Goal: Information Seeking & Learning: Learn about a topic

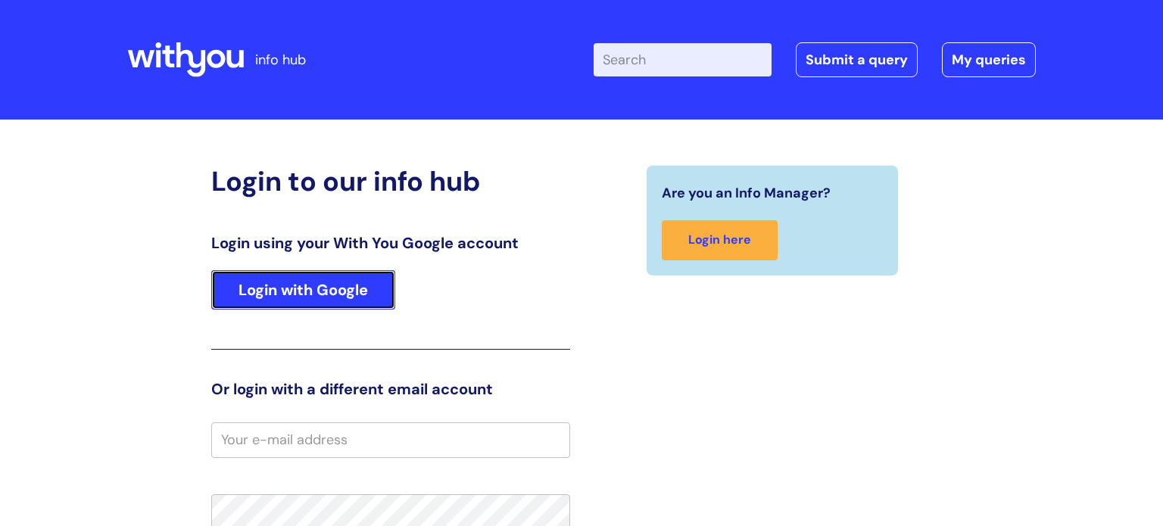
click at [361, 279] on link "Login with Google" at bounding box center [303, 289] width 184 height 39
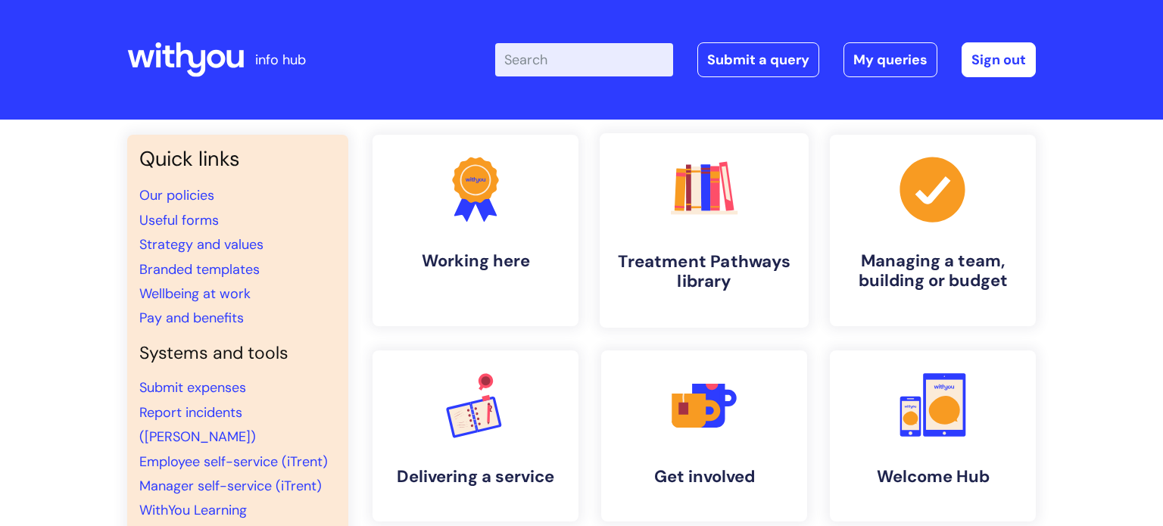
click at [710, 232] on link ".cls-1{fill:#f89b22;}.cls-1,.cls-2,.cls-3,.cls-4,.cls-5,.cls-6,.cls-7{stroke-wi…" at bounding box center [704, 230] width 209 height 195
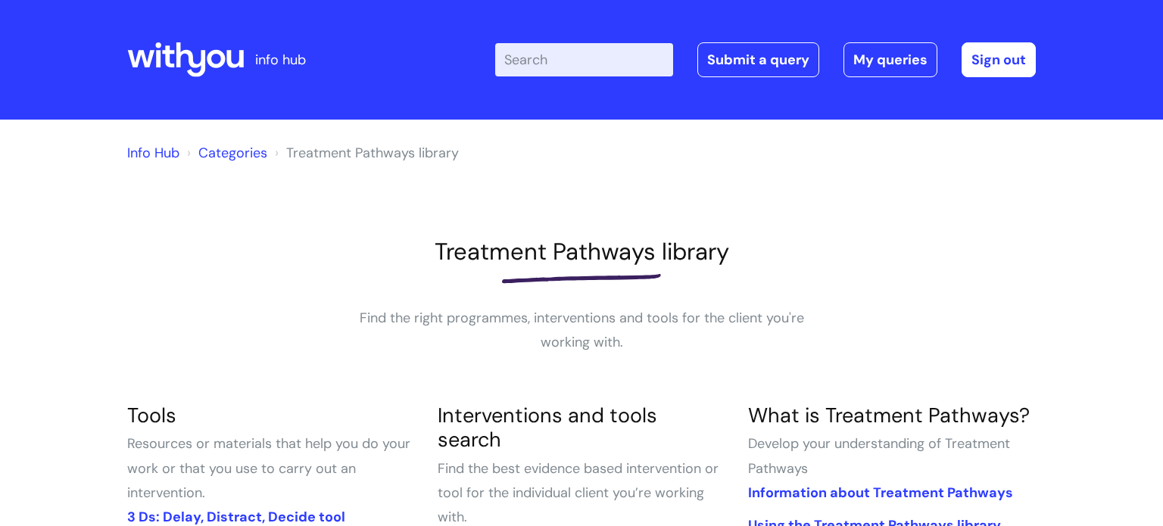
click at [603, 58] on input "Enter your search term here..." at bounding box center [584, 59] width 178 height 33
type input "journey"
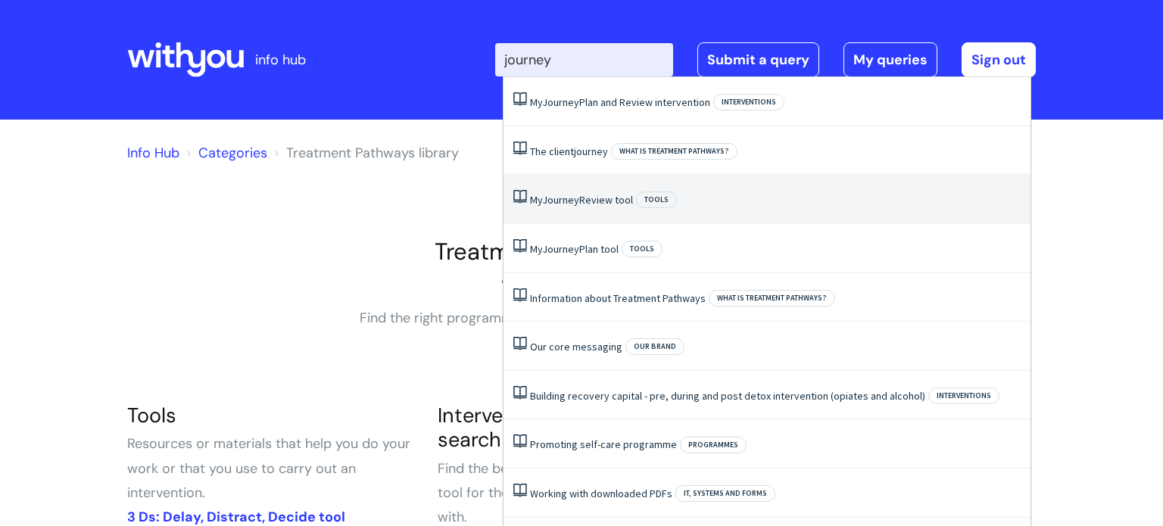
click at [597, 195] on link "My Journey Review tool" at bounding box center [581, 200] width 103 height 14
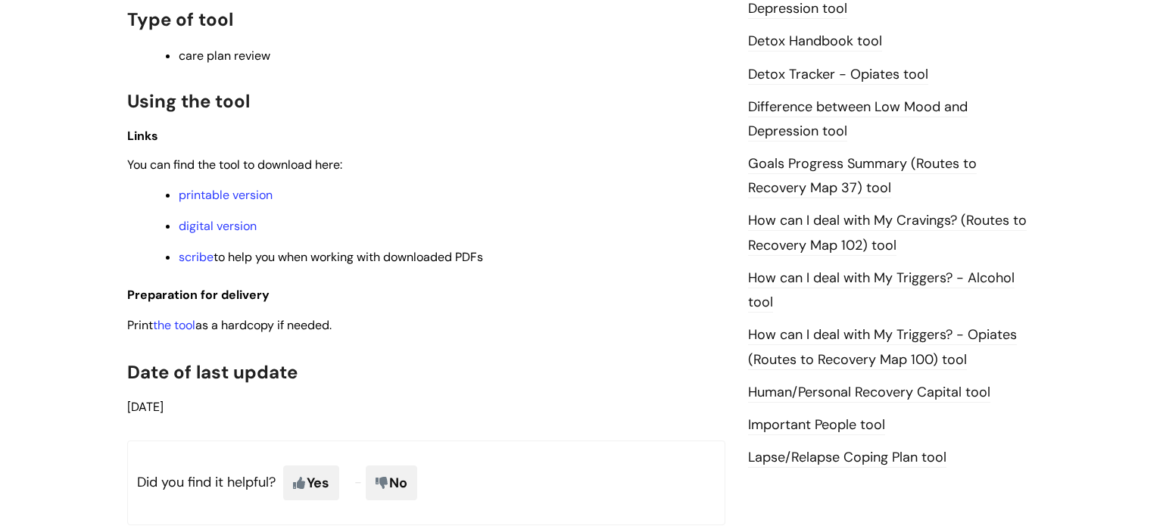
scroll to position [944, 0]
click at [232, 228] on link "digital version" at bounding box center [218, 225] width 78 height 16
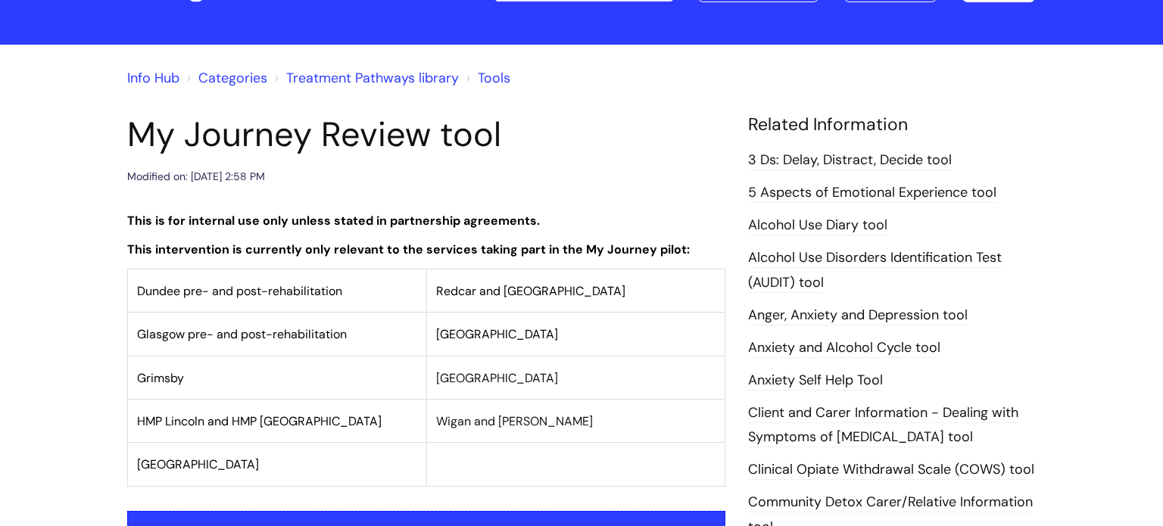
scroll to position [0, 0]
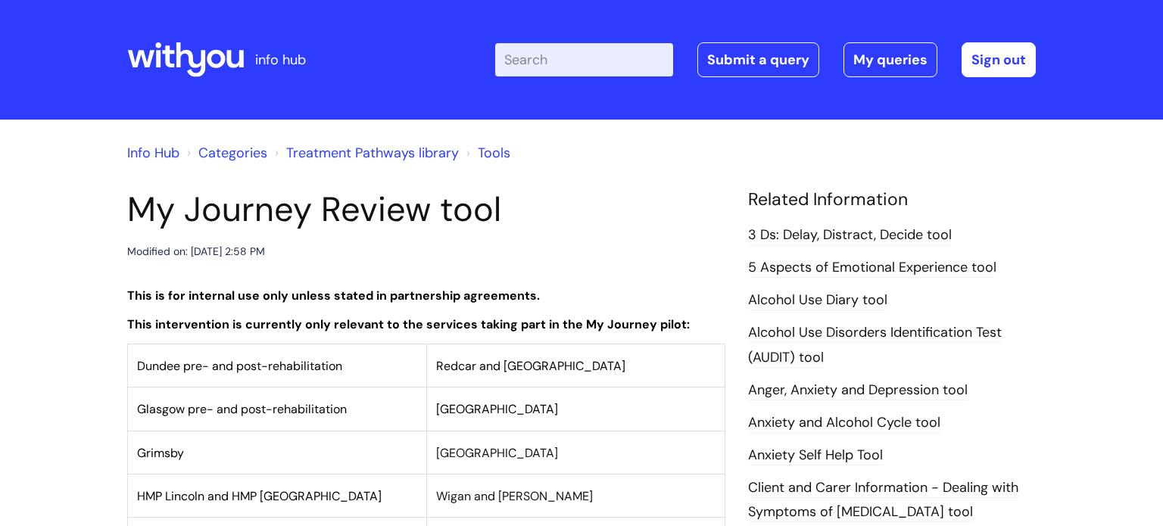
click at [550, 64] on input "Enter your search term here..." at bounding box center [584, 59] width 178 height 33
type input "journey"
click button "Search" at bounding box center [0, 0] width 0 height 0
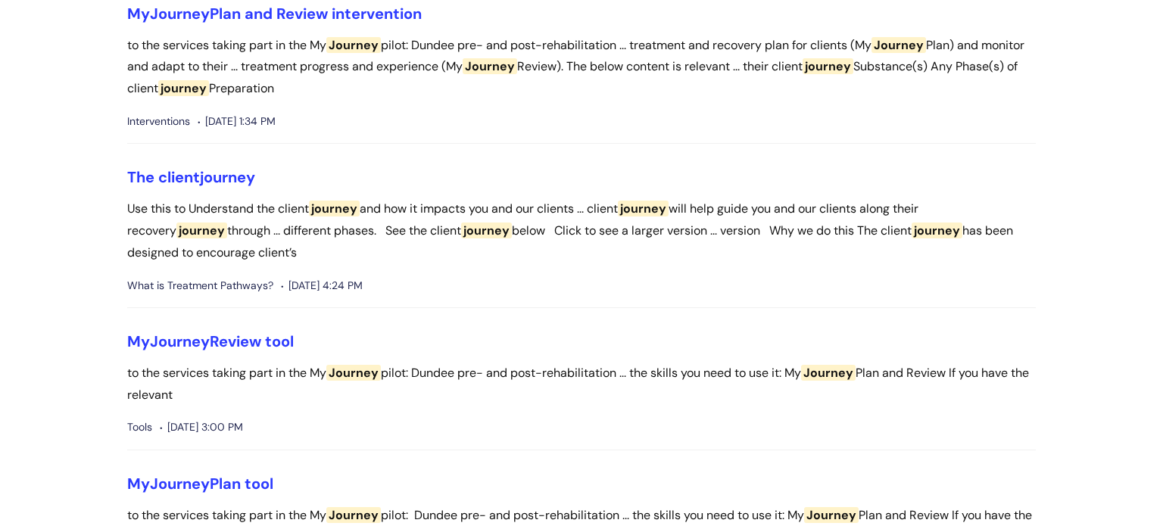
scroll to position [224, 0]
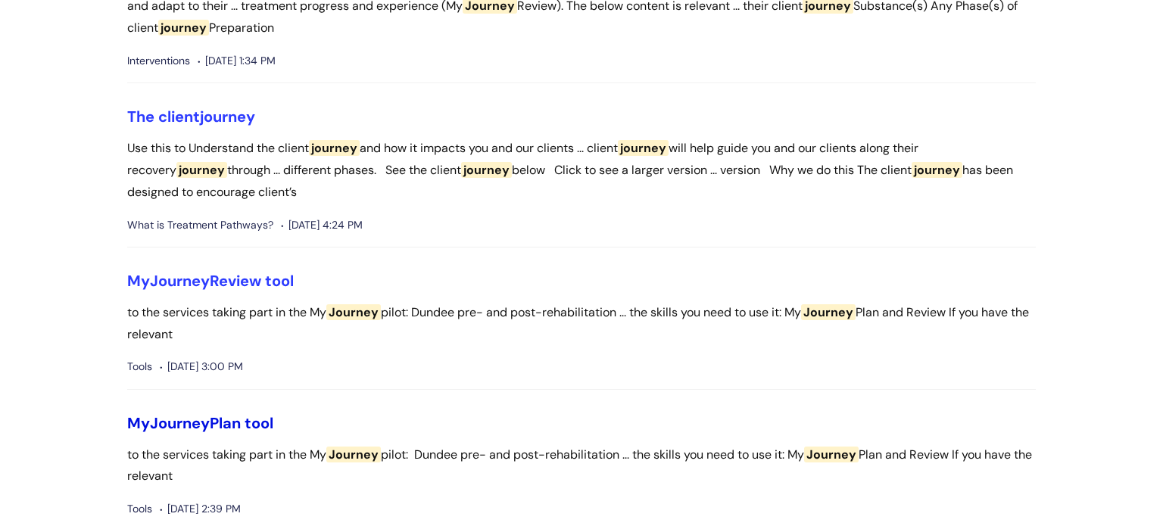
click at [243, 420] on link "My Journey Plan tool" at bounding box center [200, 423] width 146 height 20
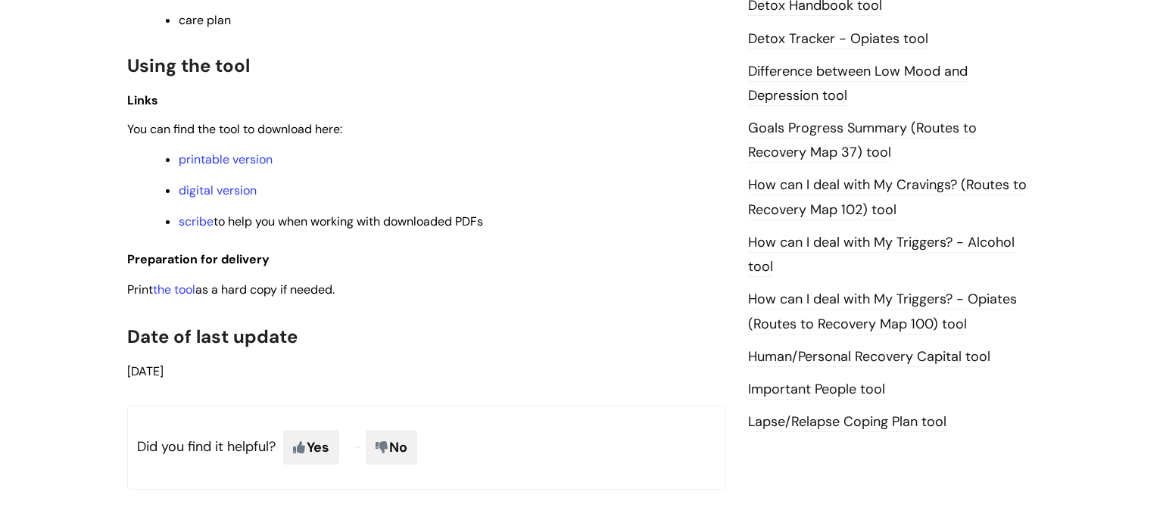
scroll to position [977, 0]
click at [230, 192] on link "digital version" at bounding box center [218, 192] width 78 height 16
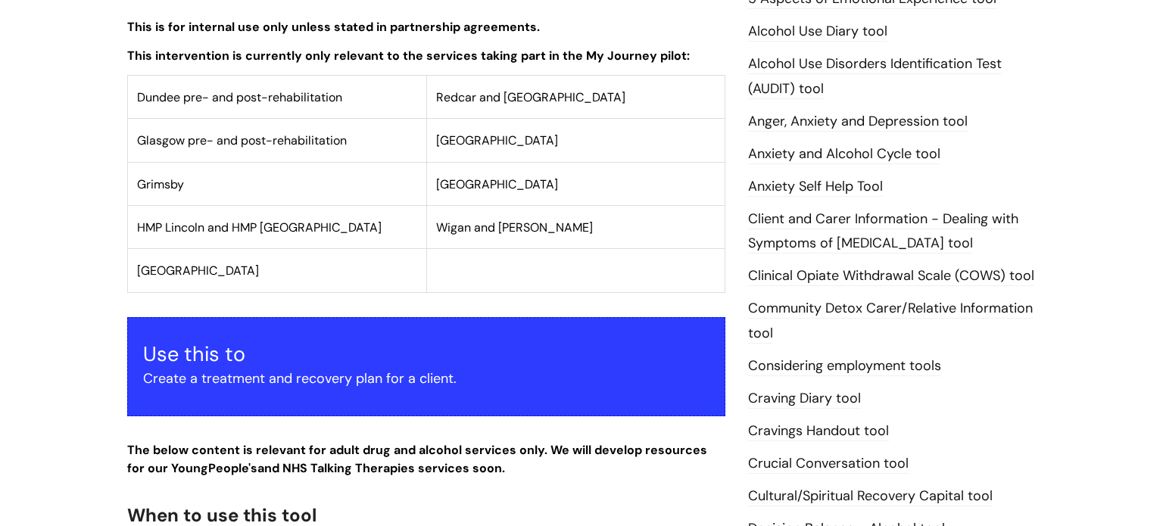
scroll to position [0, 0]
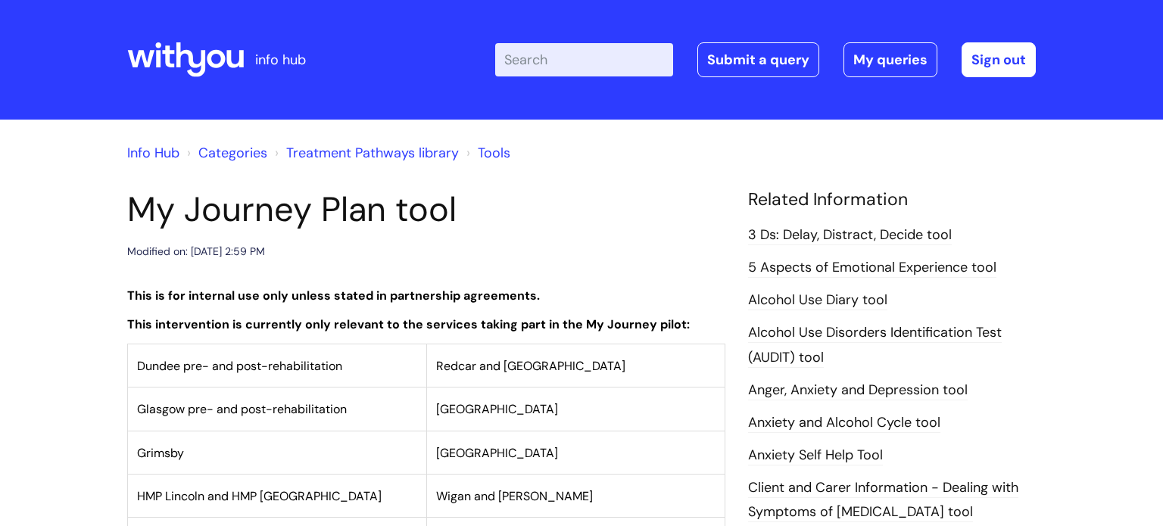
click at [587, 54] on input "Enter your search term here..." at bounding box center [584, 59] width 178 height 33
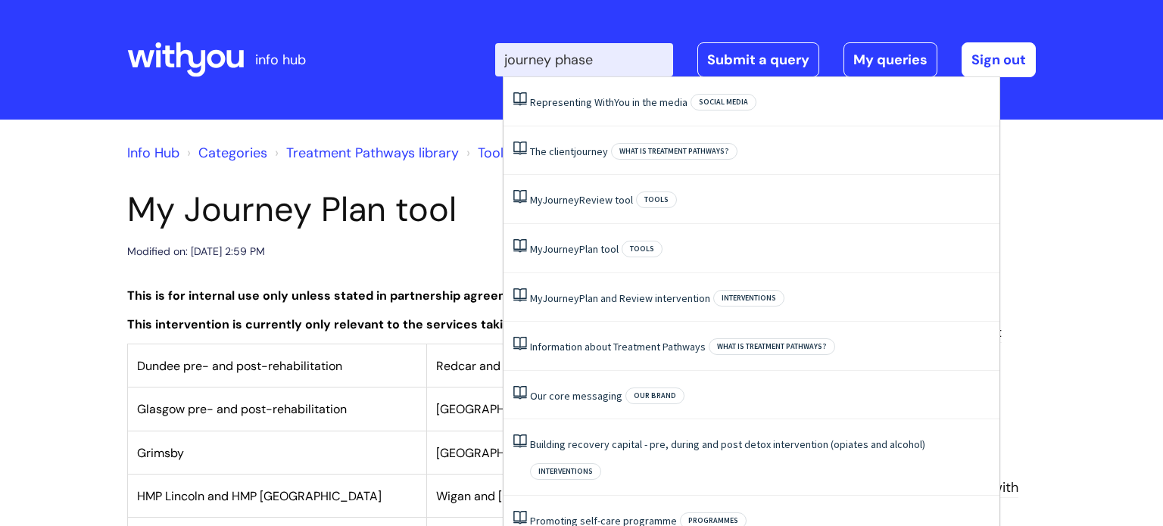
type input "journey phase"
click button "Search" at bounding box center [0, 0] width 0 height 0
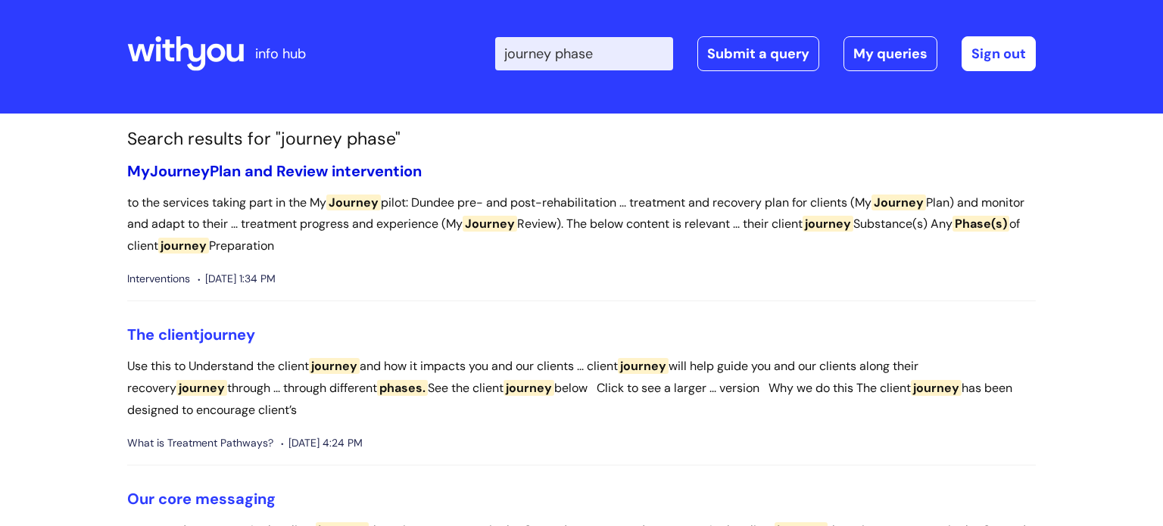
scroll to position [8, 0]
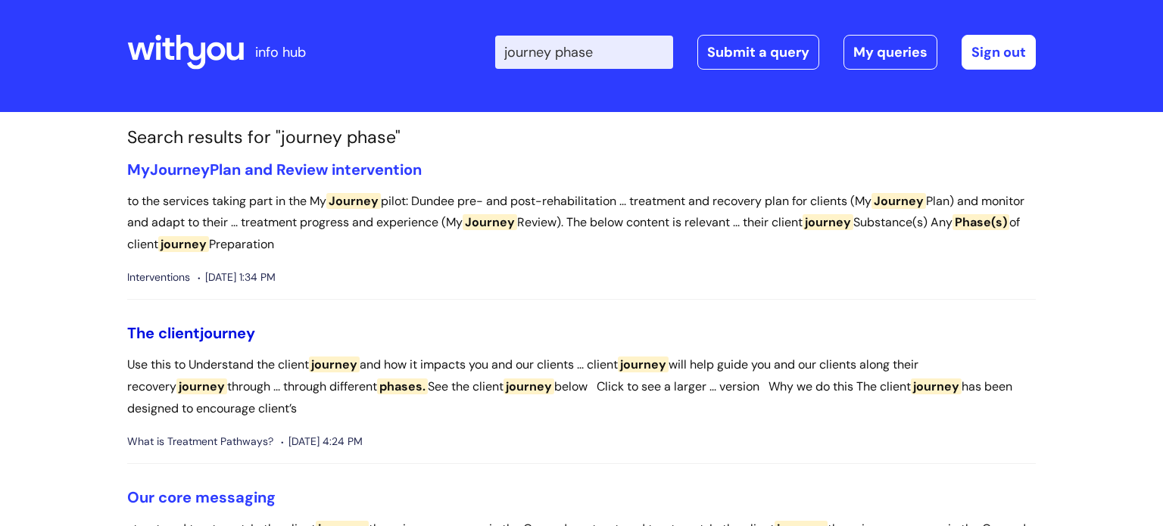
click at [229, 330] on span "journey" at bounding box center [227, 333] width 55 height 20
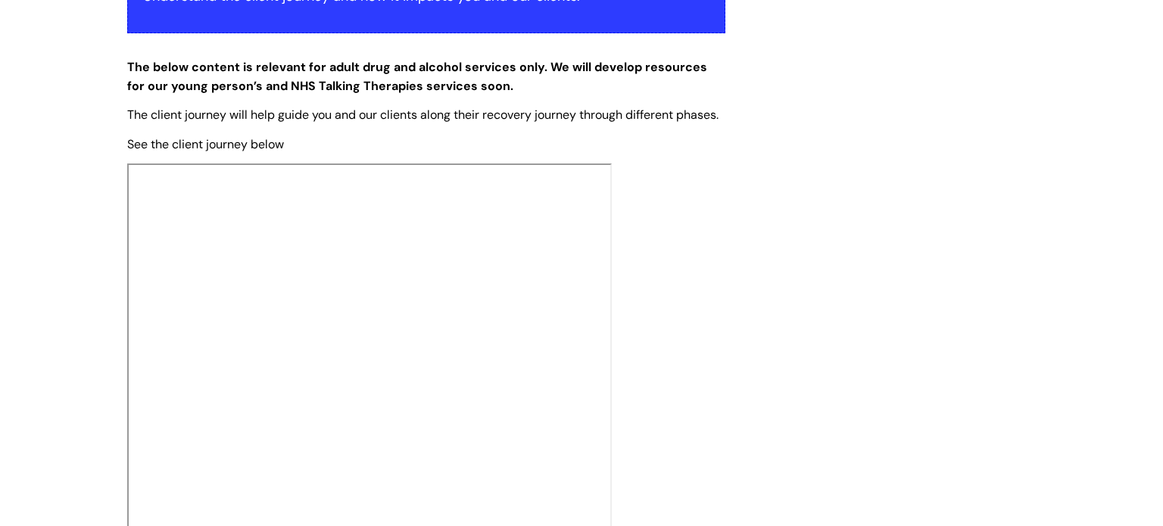
scroll to position [354, 0]
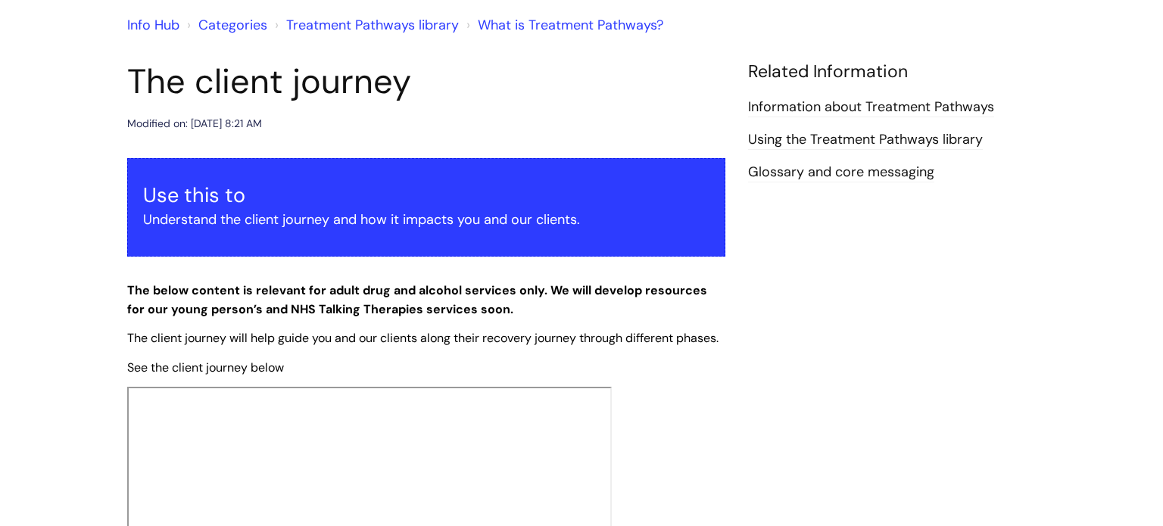
scroll to position [0, 0]
